Goal: Transaction & Acquisition: Purchase product/service

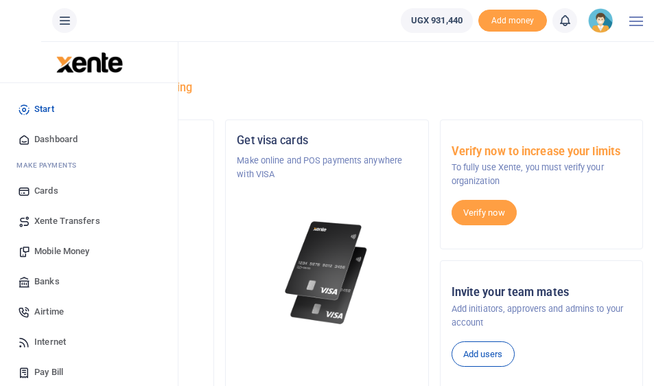
click at [55, 255] on span "Mobile Money" at bounding box center [61, 251] width 55 height 14
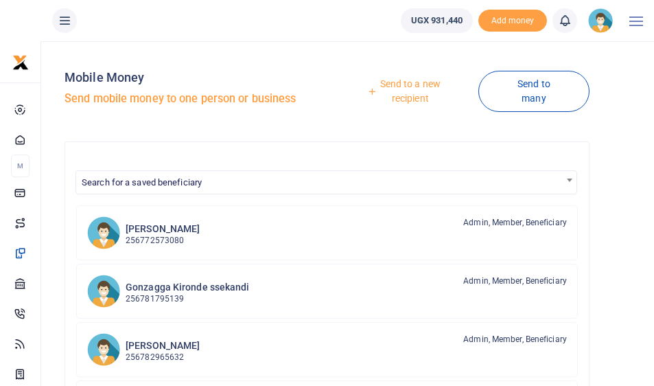
click at [401, 98] on link "Send to a new recipient" at bounding box center [405, 90] width 146 height 39
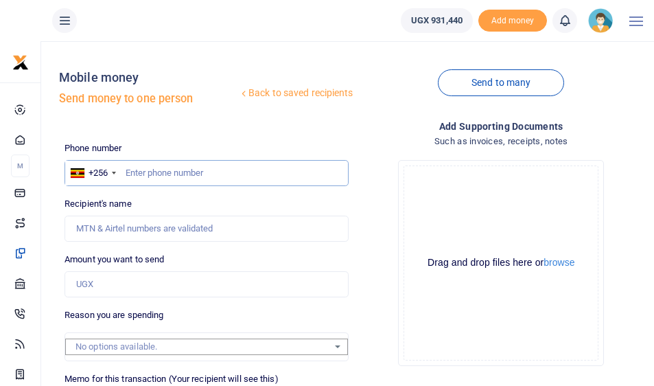
click at [165, 172] on input "text" at bounding box center [206, 173] width 283 height 26
type input "789445497"
type input "Paphra Mugisha"
type input "789445497"
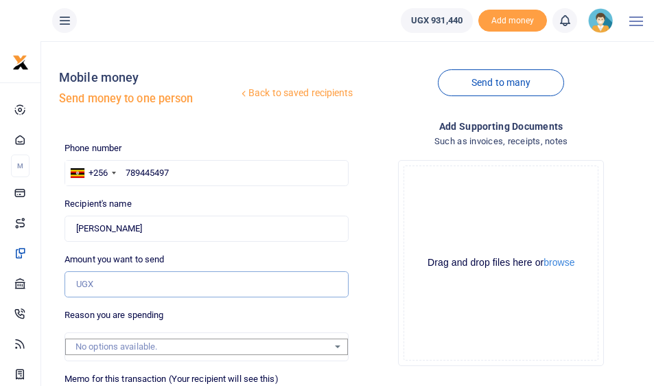
click at [137, 279] on input "Amount you want to send" at bounding box center [206, 284] width 283 height 26
type input "324,000"
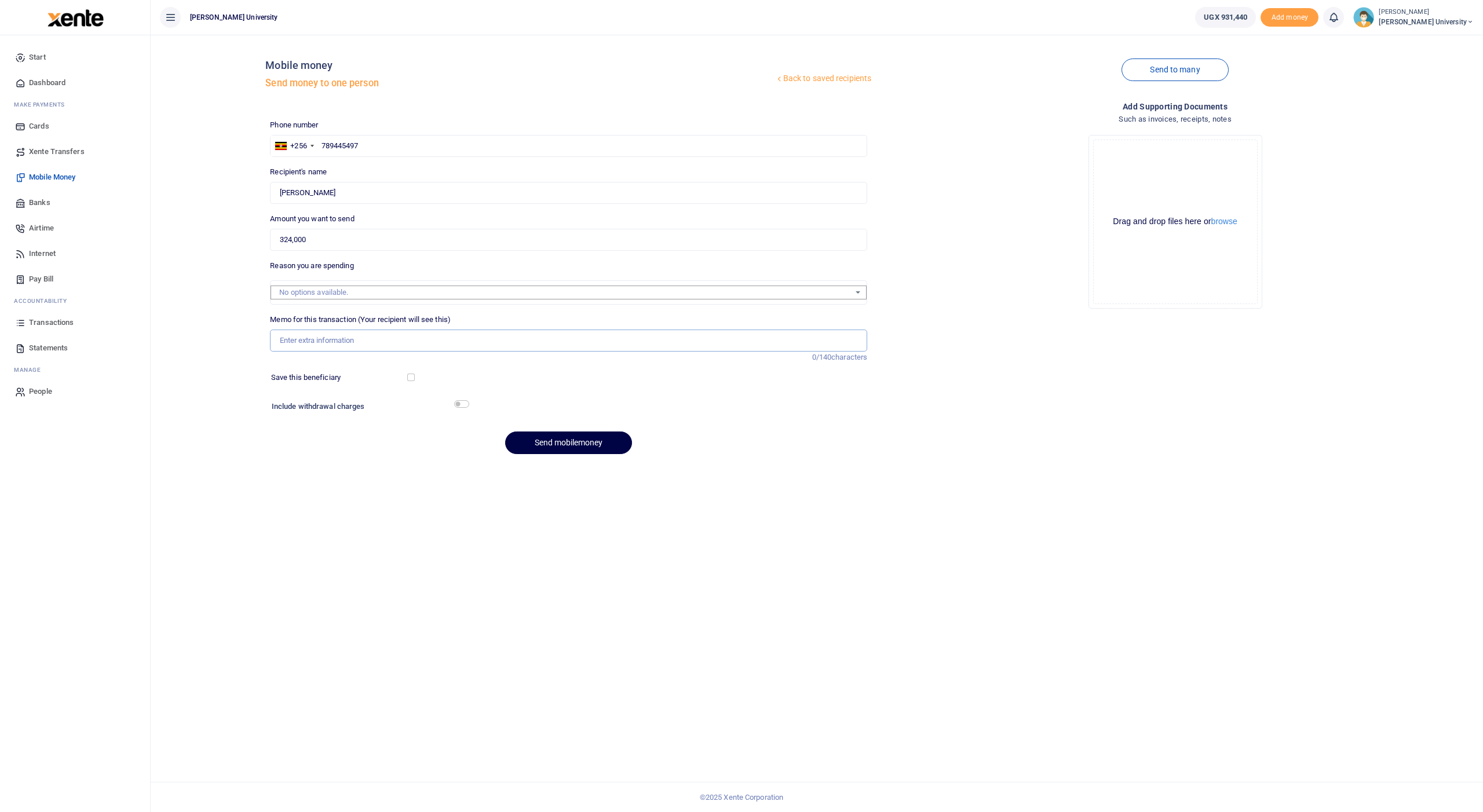
click at [307, 325] on input "Memo for this transaction (Your recipient will see this)" at bounding box center [569, 340] width 598 height 22
type input "Cleaning materials for mulago plus 100k fuel for mugisha plus 29k for water and…"
click at [458, 325] on input "checkbox" at bounding box center [462, 403] width 15 height 8
checkbox input "true"
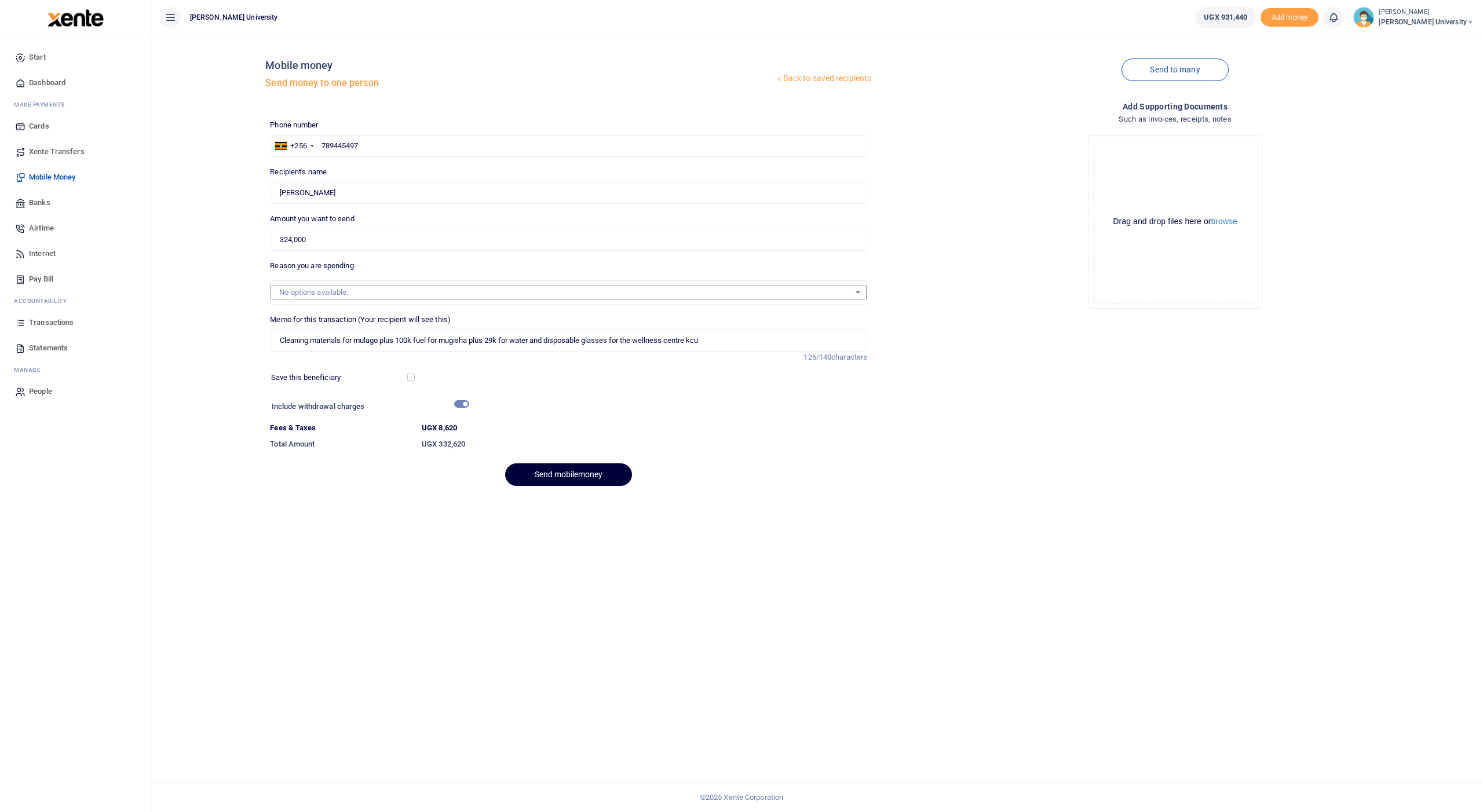
click at [532, 325] on button "Send mobilemoney" at bounding box center [568, 474] width 127 height 23
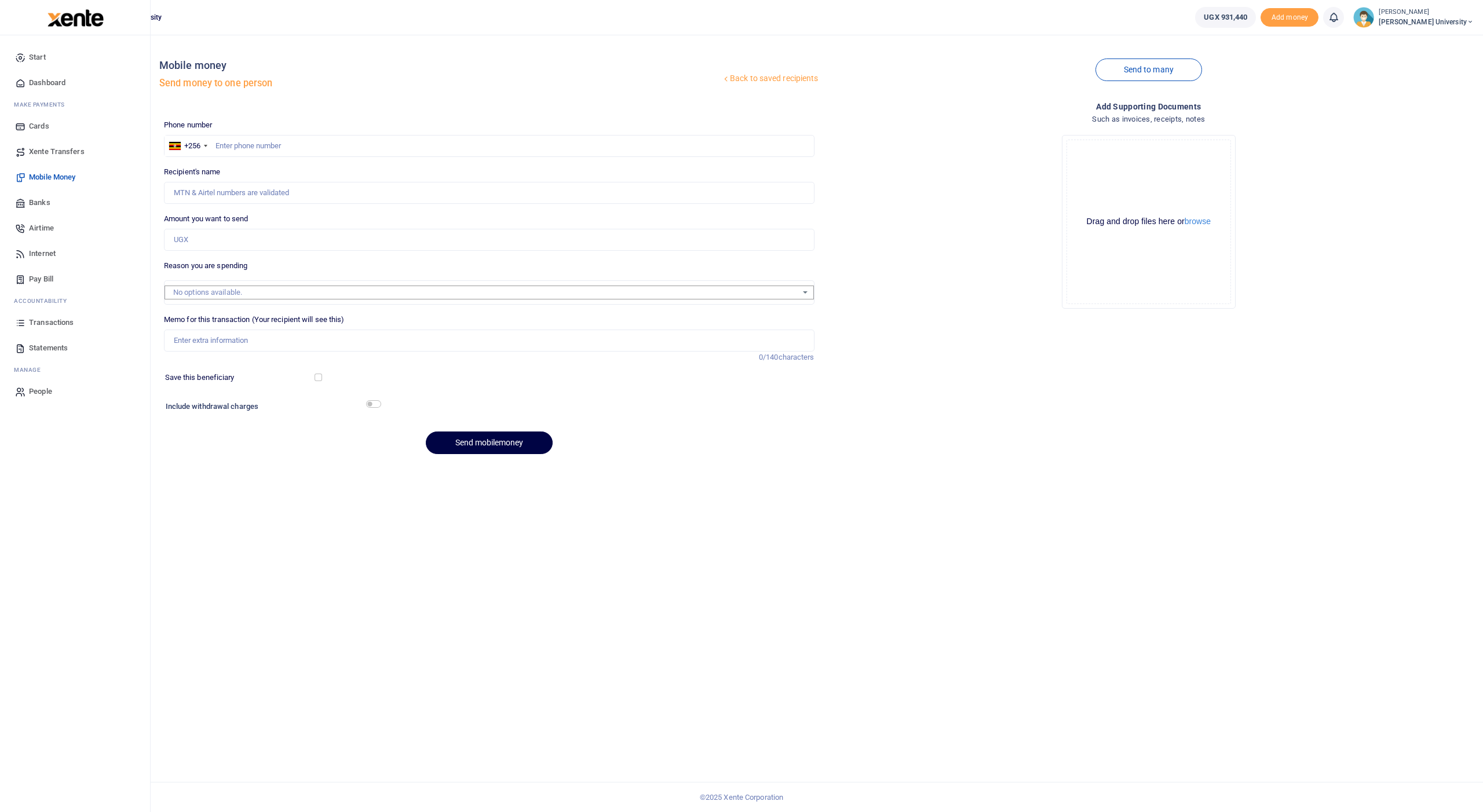
click at [44, 322] on span "Transactions" at bounding box center [51, 322] width 45 height 12
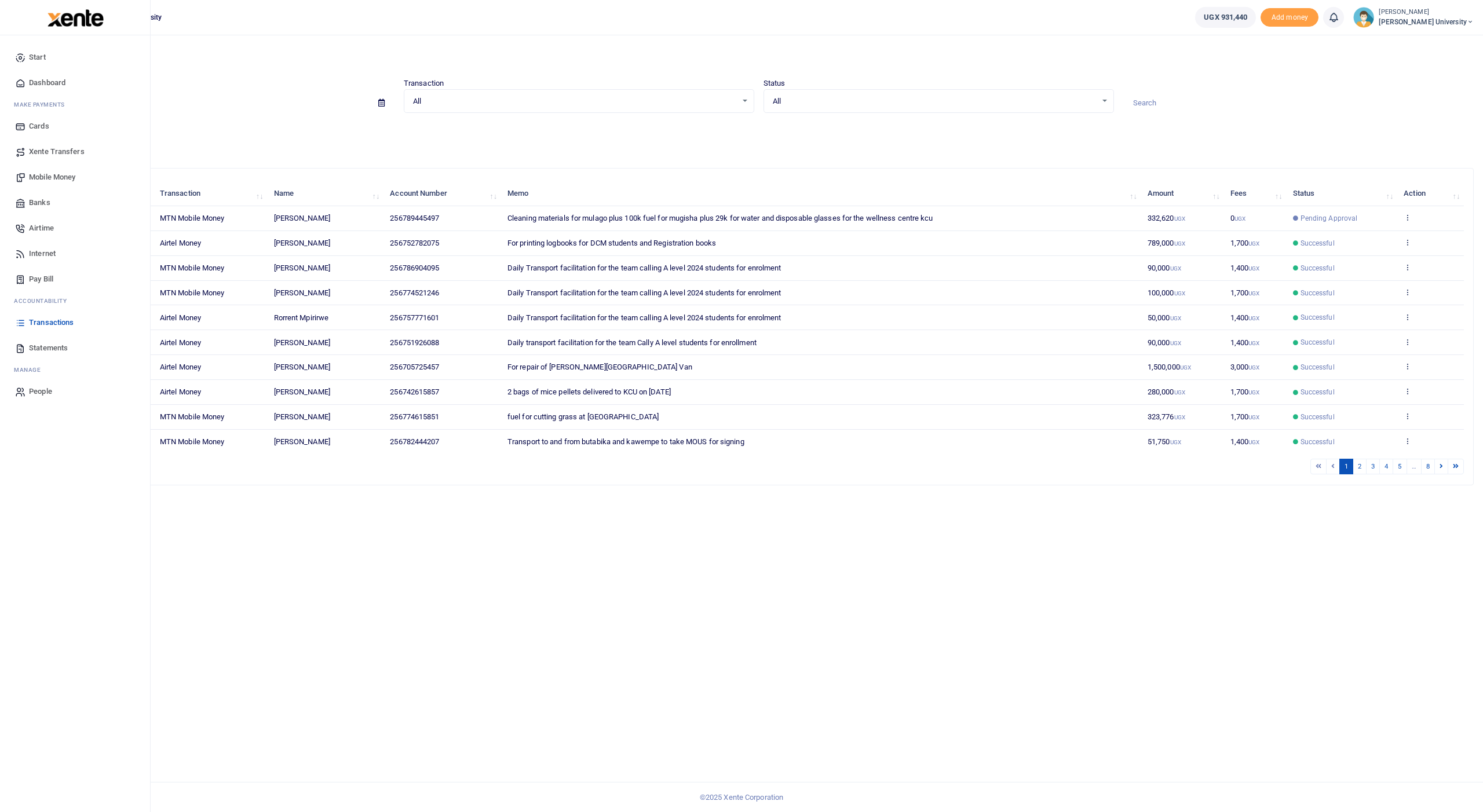
click at [53, 180] on span "Mobile Money" at bounding box center [51, 177] width 46 height 12
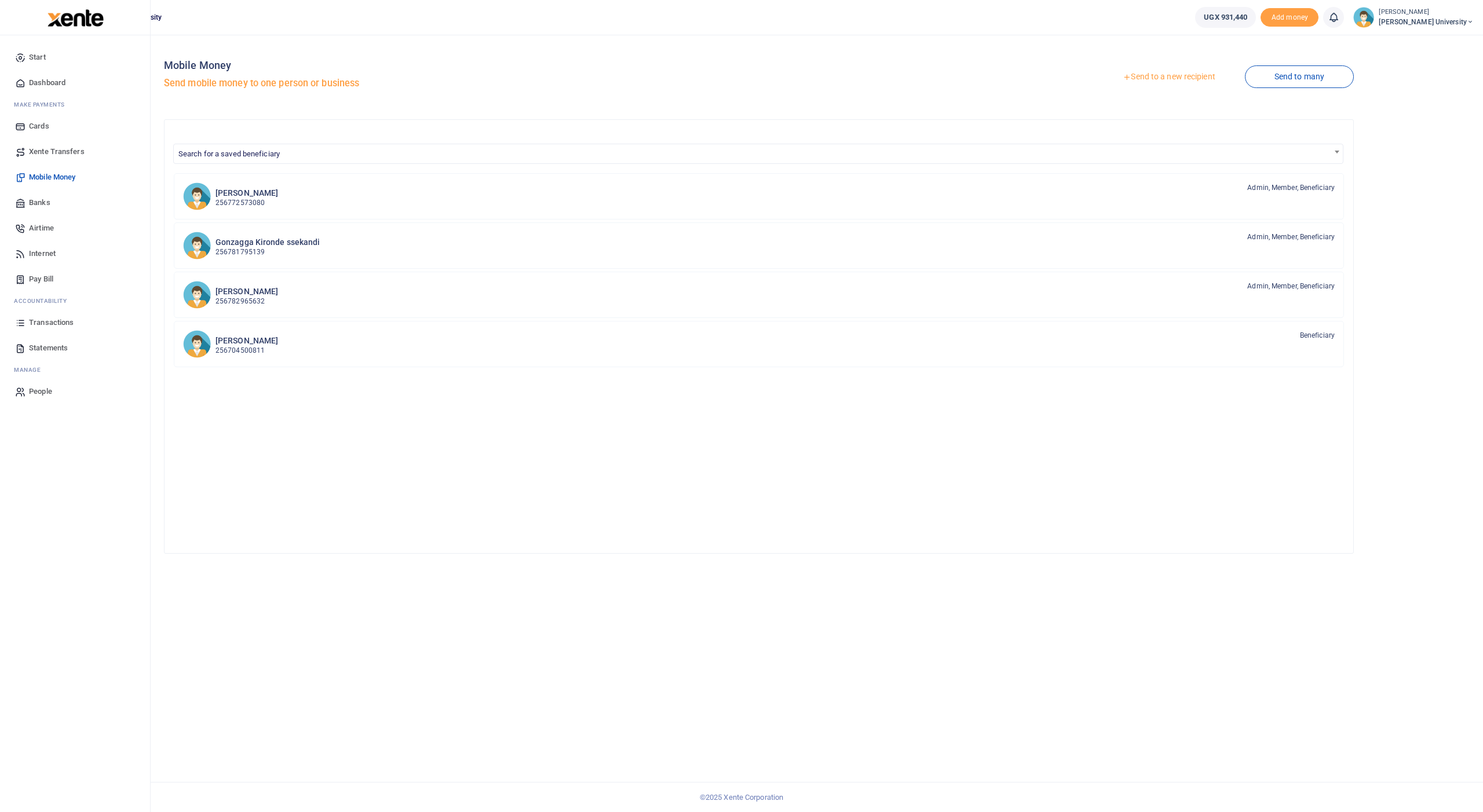
click at [44, 321] on span "Transactions" at bounding box center [51, 322] width 45 height 12
